Goal: Find specific page/section: Find specific page/section

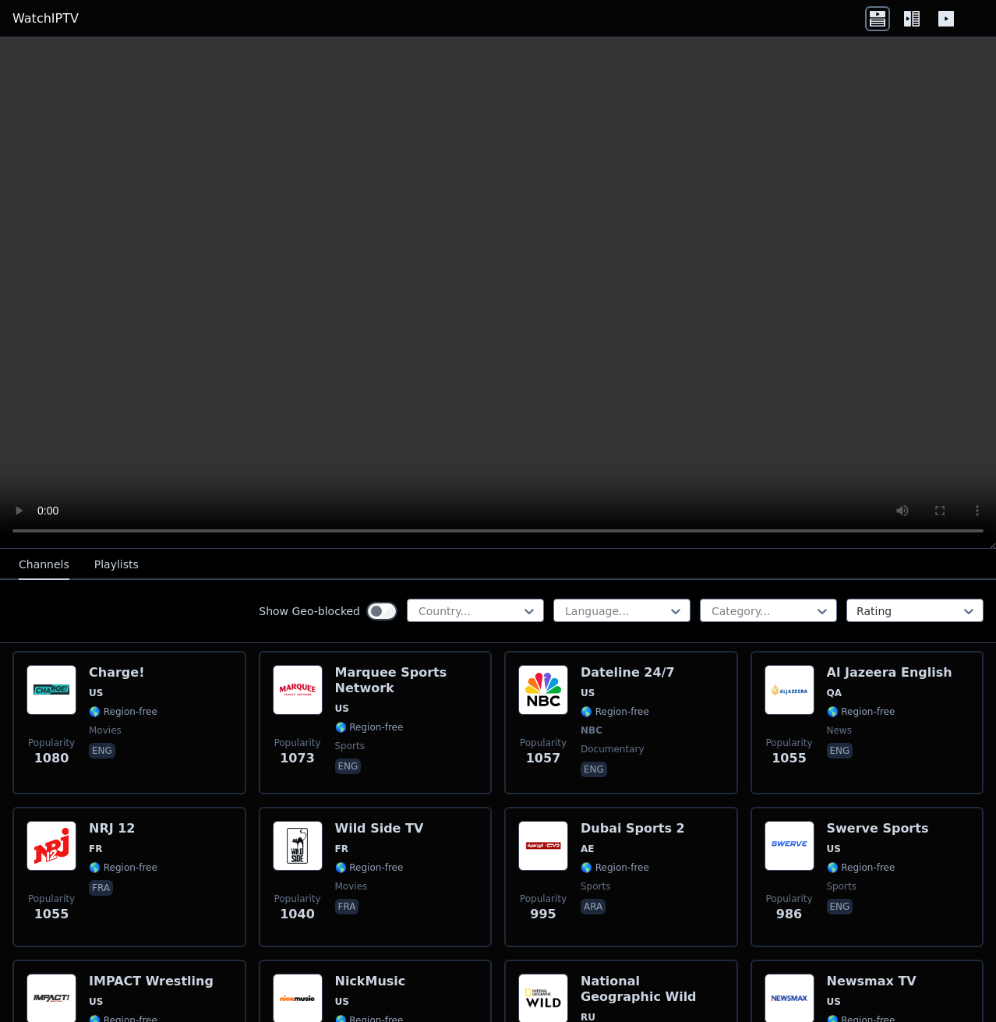
scroll to position [2027, 0]
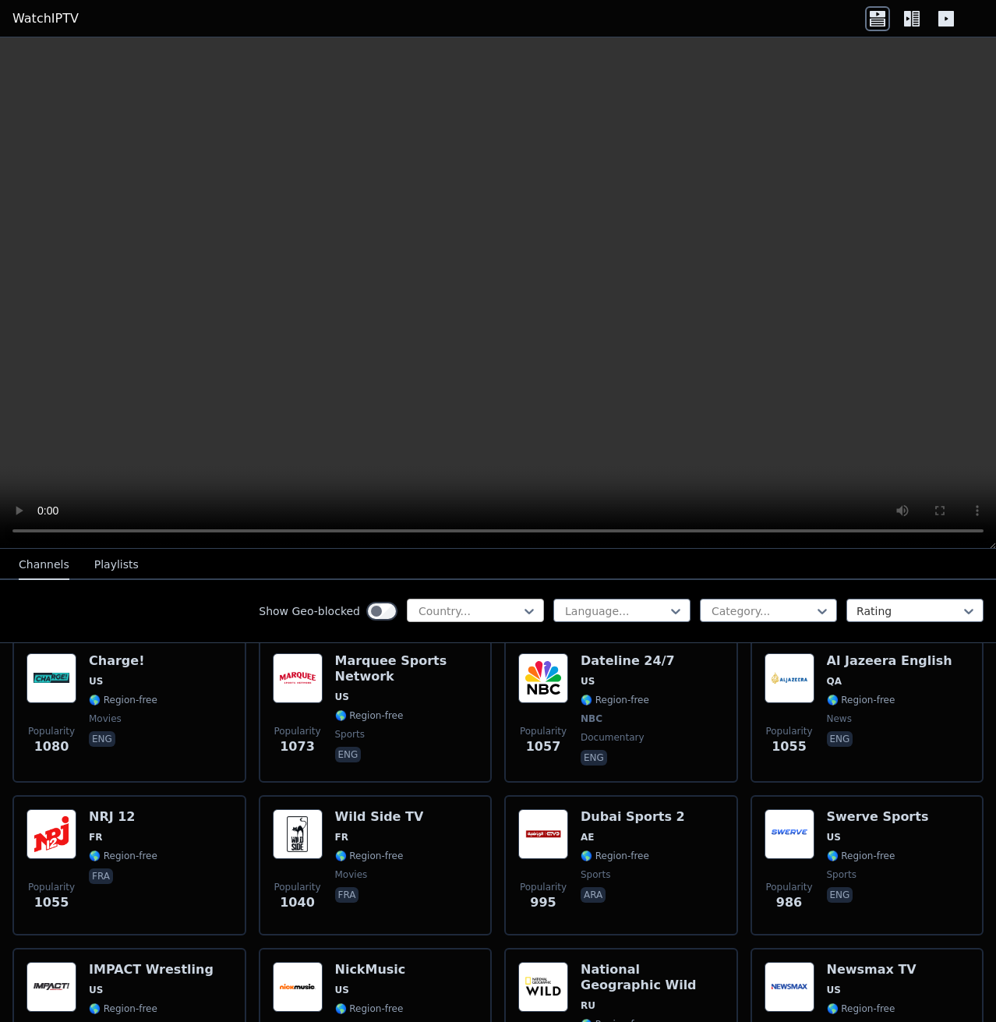
click at [497, 605] on div at bounding box center [469, 611] width 104 height 16
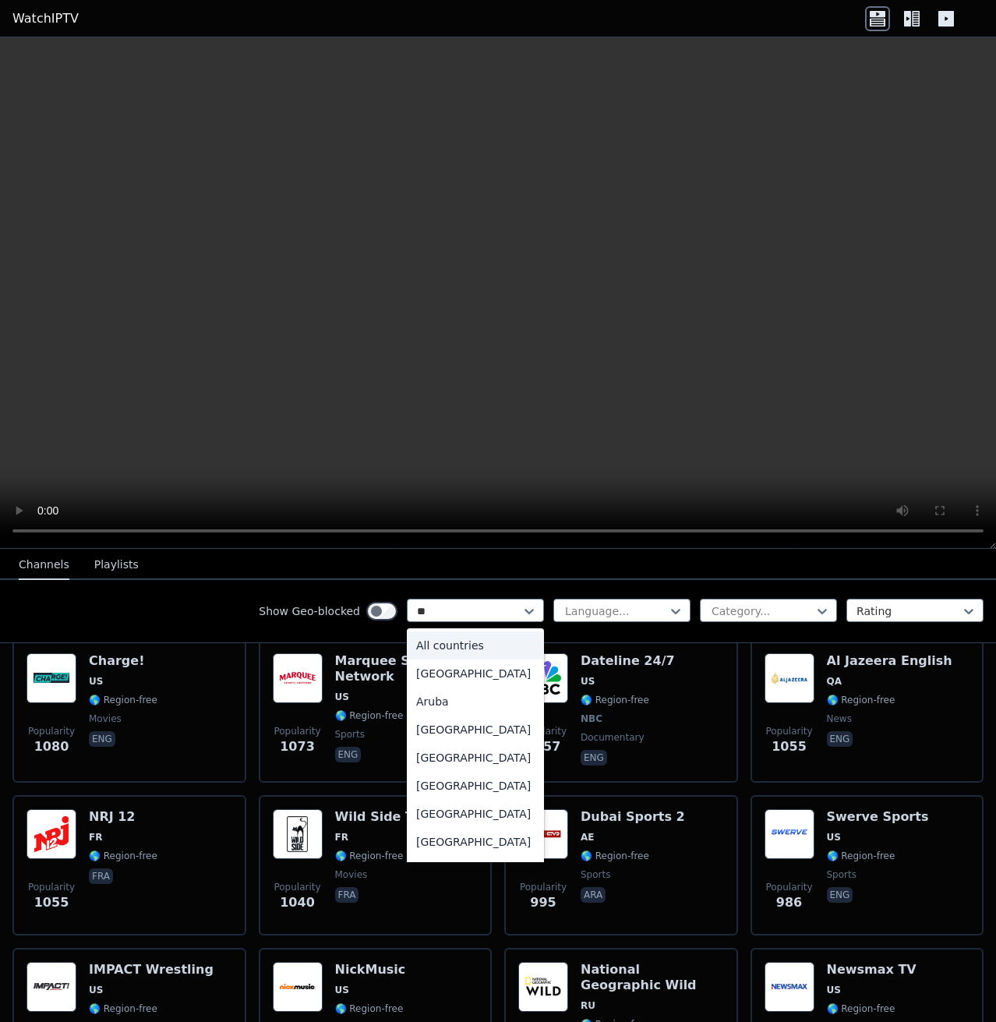
type input "***"
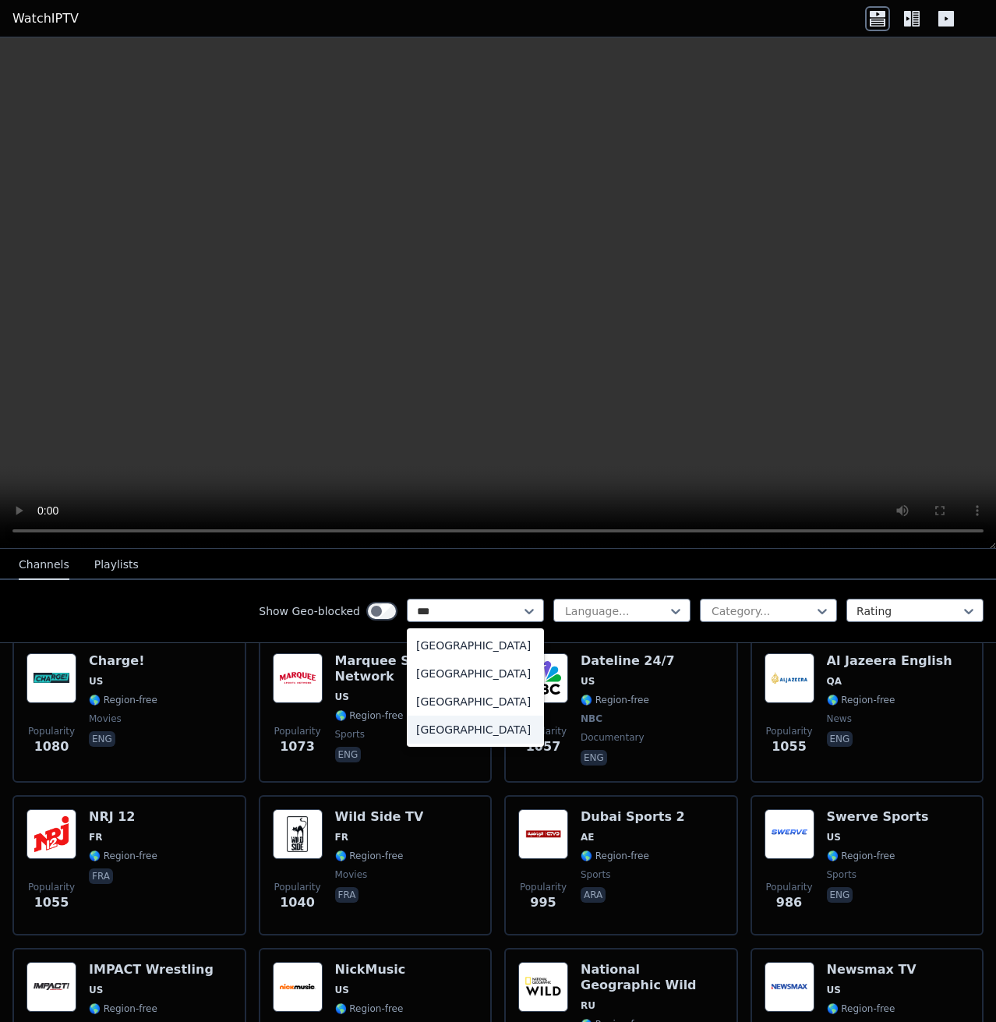
click at [486, 727] on div "[GEOGRAPHIC_DATA]" at bounding box center [475, 730] width 137 height 28
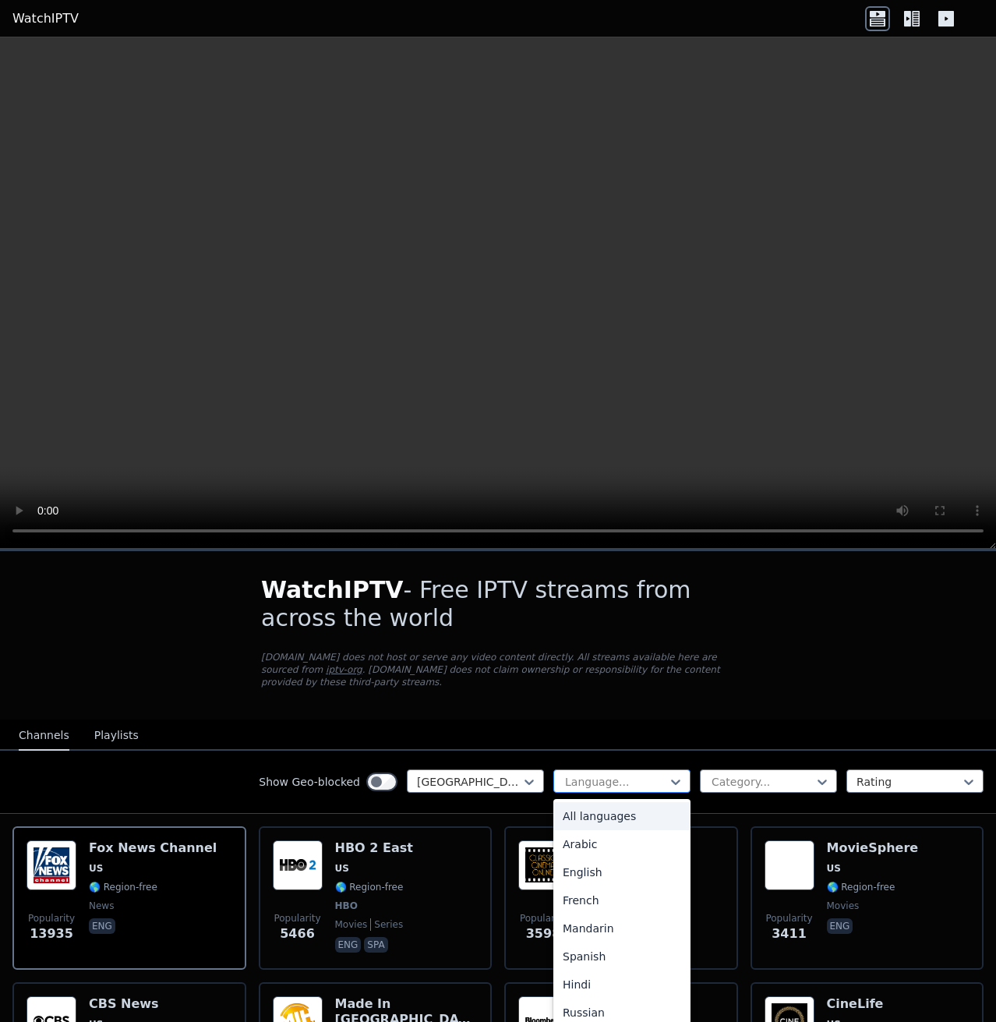
click at [636, 774] on div at bounding box center [616, 782] width 104 height 16
click at [603, 863] on div "English" at bounding box center [622, 872] width 137 height 28
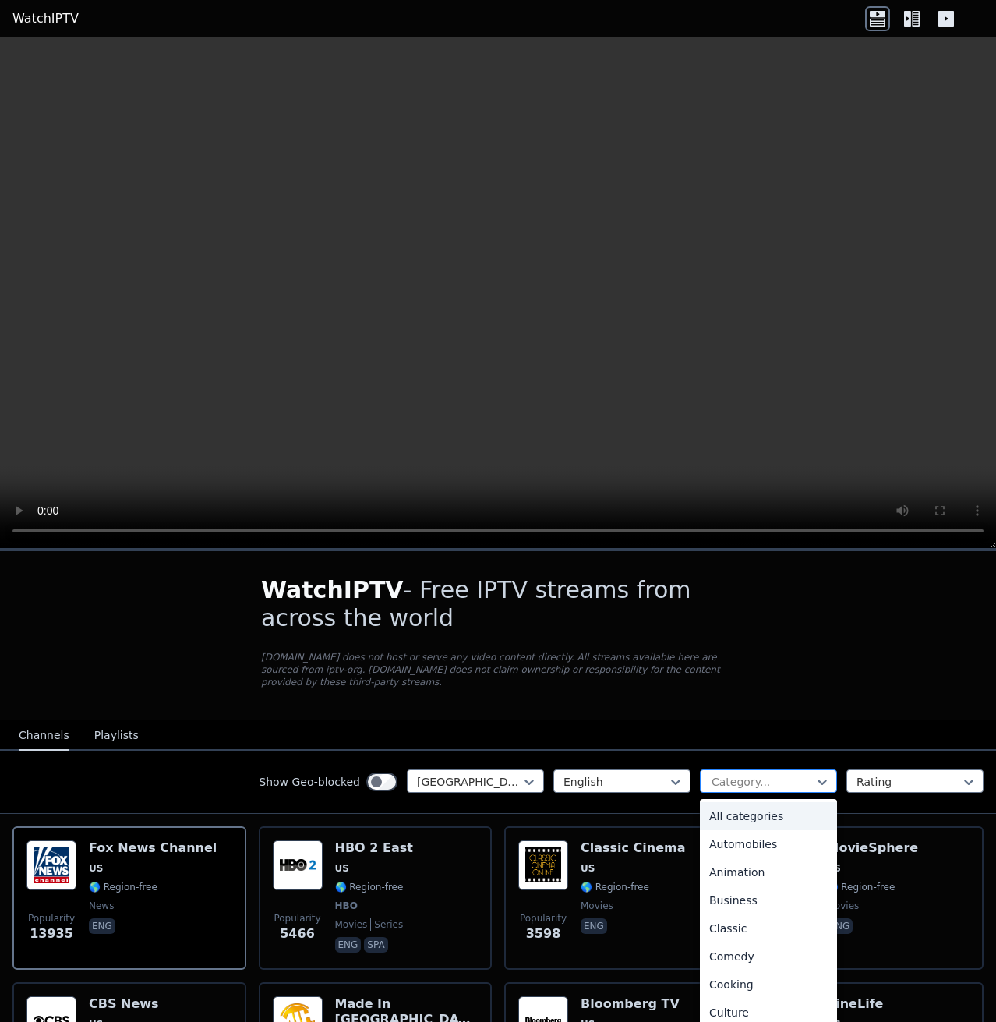
click at [758, 775] on div at bounding box center [762, 782] width 104 height 16
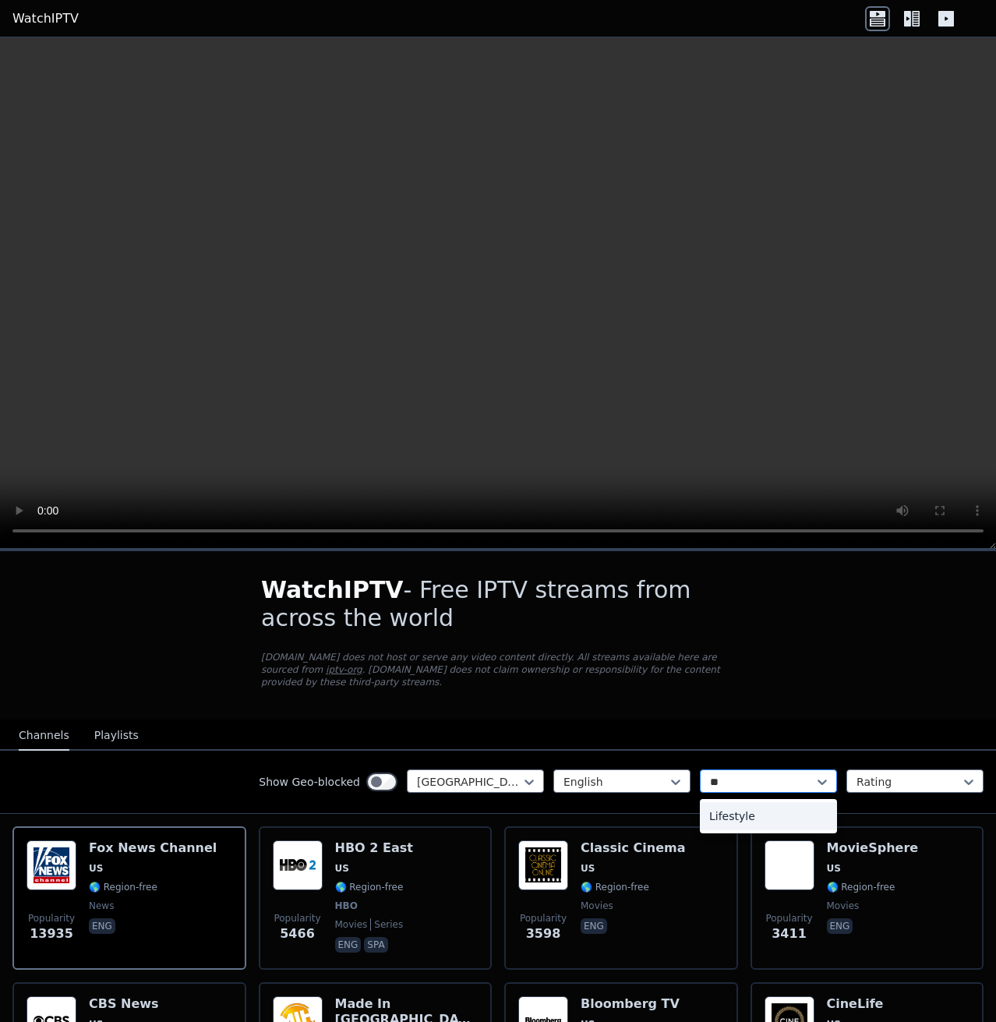
type input "*"
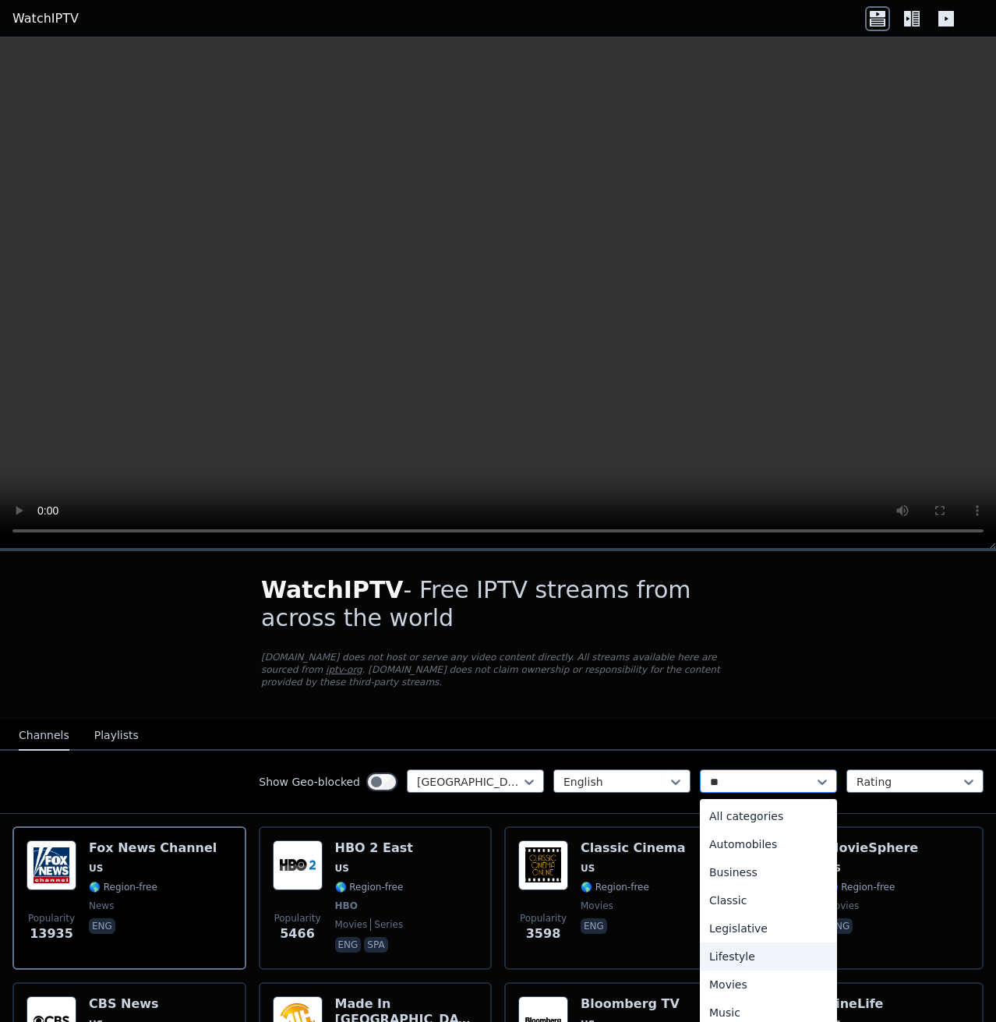
type input "***"
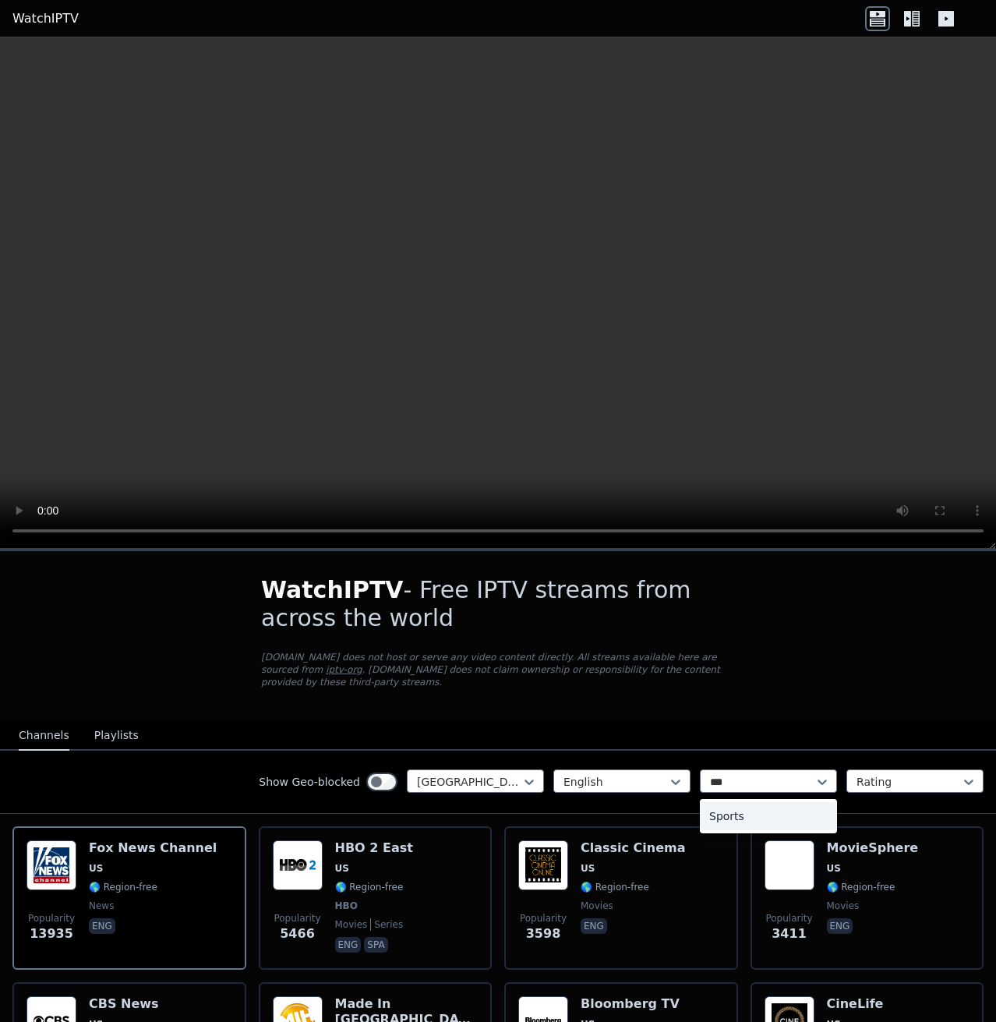
click at [741, 802] on div "Sports" at bounding box center [768, 816] width 137 height 28
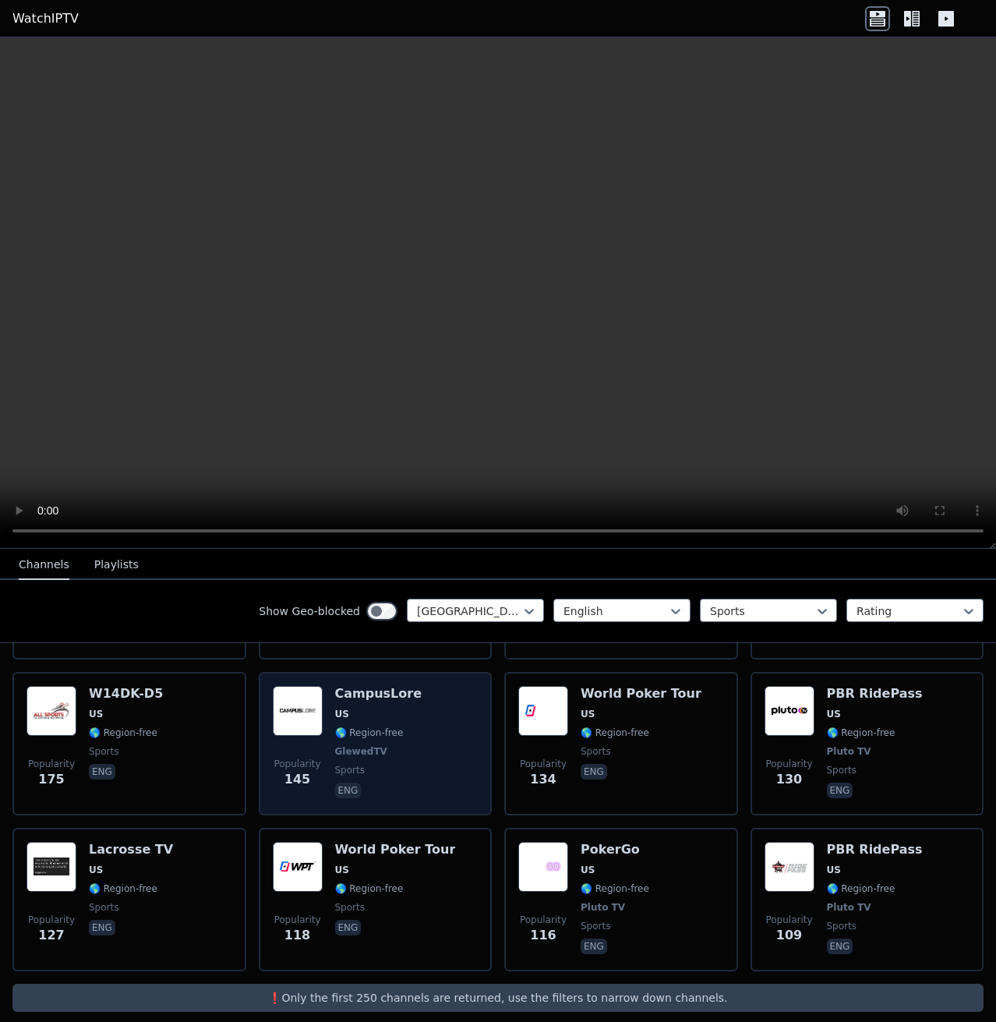
scroll to position [770, 0]
